Goal: Information Seeking & Learning: Check status

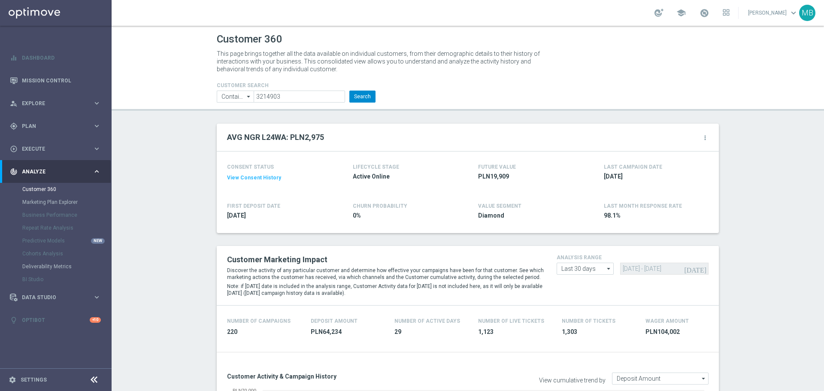
click at [354, 97] on button "Search" at bounding box center [362, 97] width 26 height 12
click at [357, 96] on button "Search" at bounding box center [362, 97] width 26 height 12
drag, startPoint x: 363, startPoint y: 96, endPoint x: 172, endPoint y: 152, distance: 199.0
click at [358, 96] on button "Search" at bounding box center [362, 97] width 26 height 12
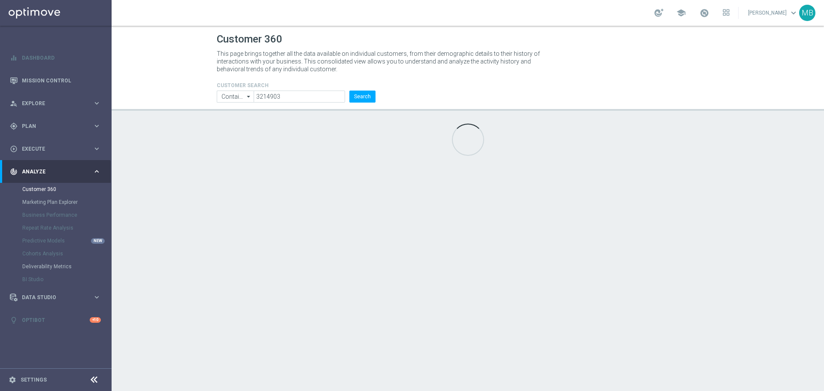
click at [167, 154] on div "Customer 360 This page brings together all the data available on individual cus…" at bounding box center [468, 208] width 713 height 365
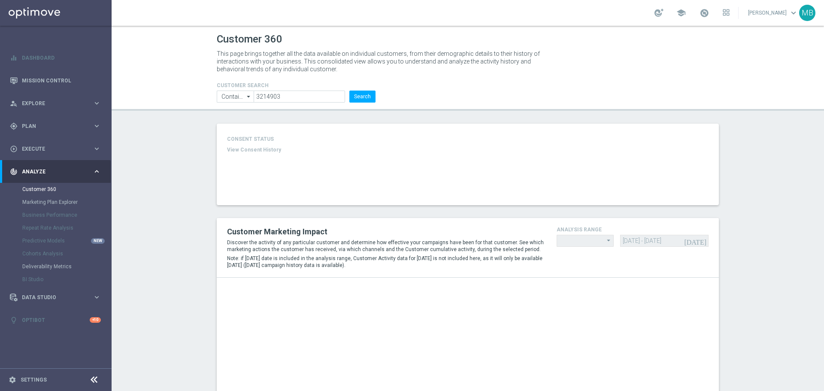
type input "Last 30 days"
type input "Deposit Amount"
type input "Last 30 days"
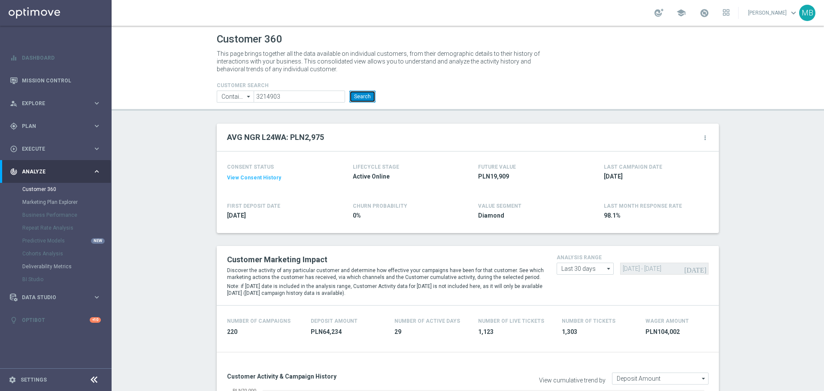
click at [362, 99] on button "Search" at bounding box center [362, 97] width 26 height 12
click at [364, 91] on button "Search" at bounding box center [362, 97] width 26 height 12
click at [352, 96] on button "Search" at bounding box center [362, 97] width 26 height 12
drag, startPoint x: 361, startPoint y: 94, endPoint x: 422, endPoint y: 55, distance: 71.8
click at [361, 93] on button "Search" at bounding box center [362, 97] width 26 height 12
